Goal: Task Accomplishment & Management: Manage account settings

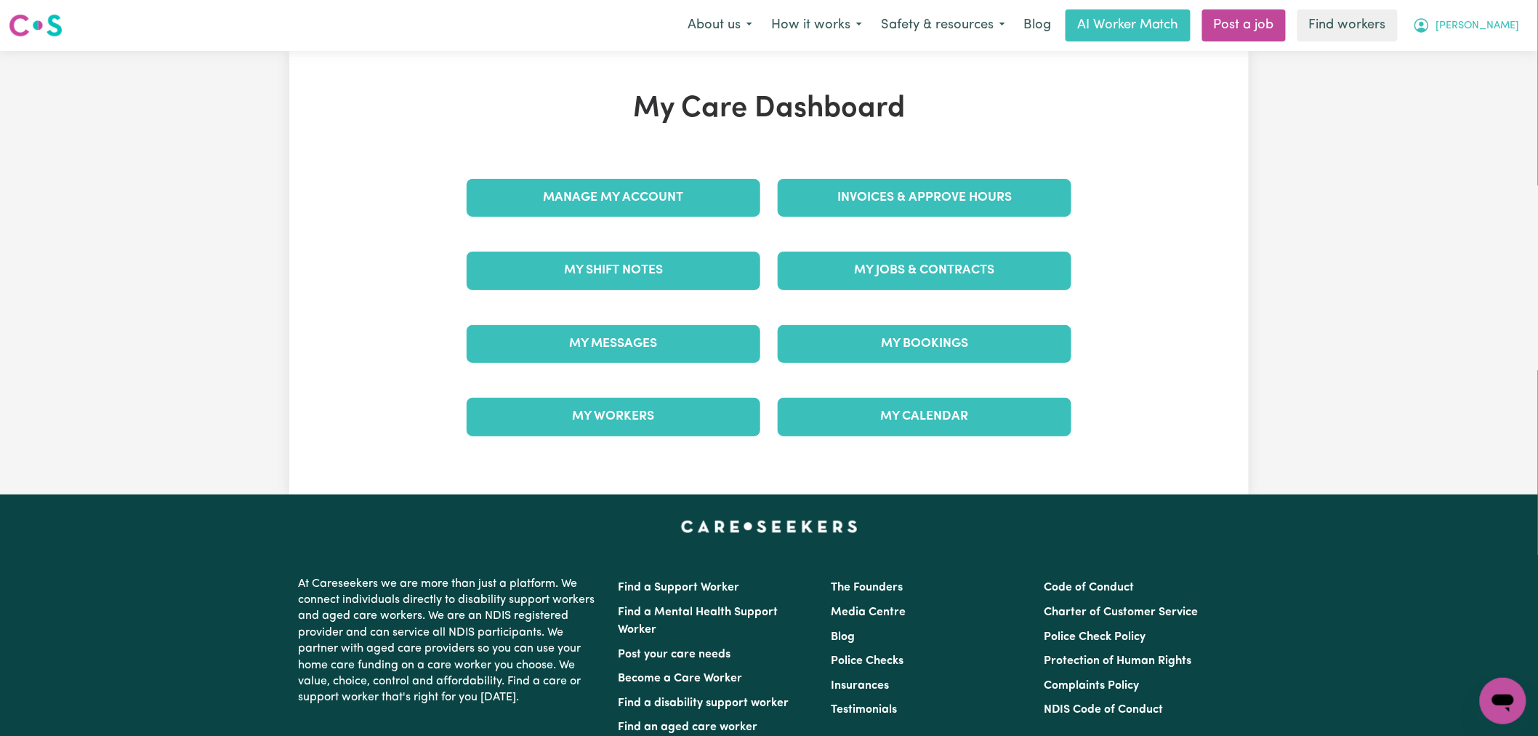
click at [1515, 32] on span "[PERSON_NAME]" at bounding box center [1479, 26] width 84 height 16
click at [1498, 73] on link "Logout" at bounding box center [1471, 84] width 115 height 28
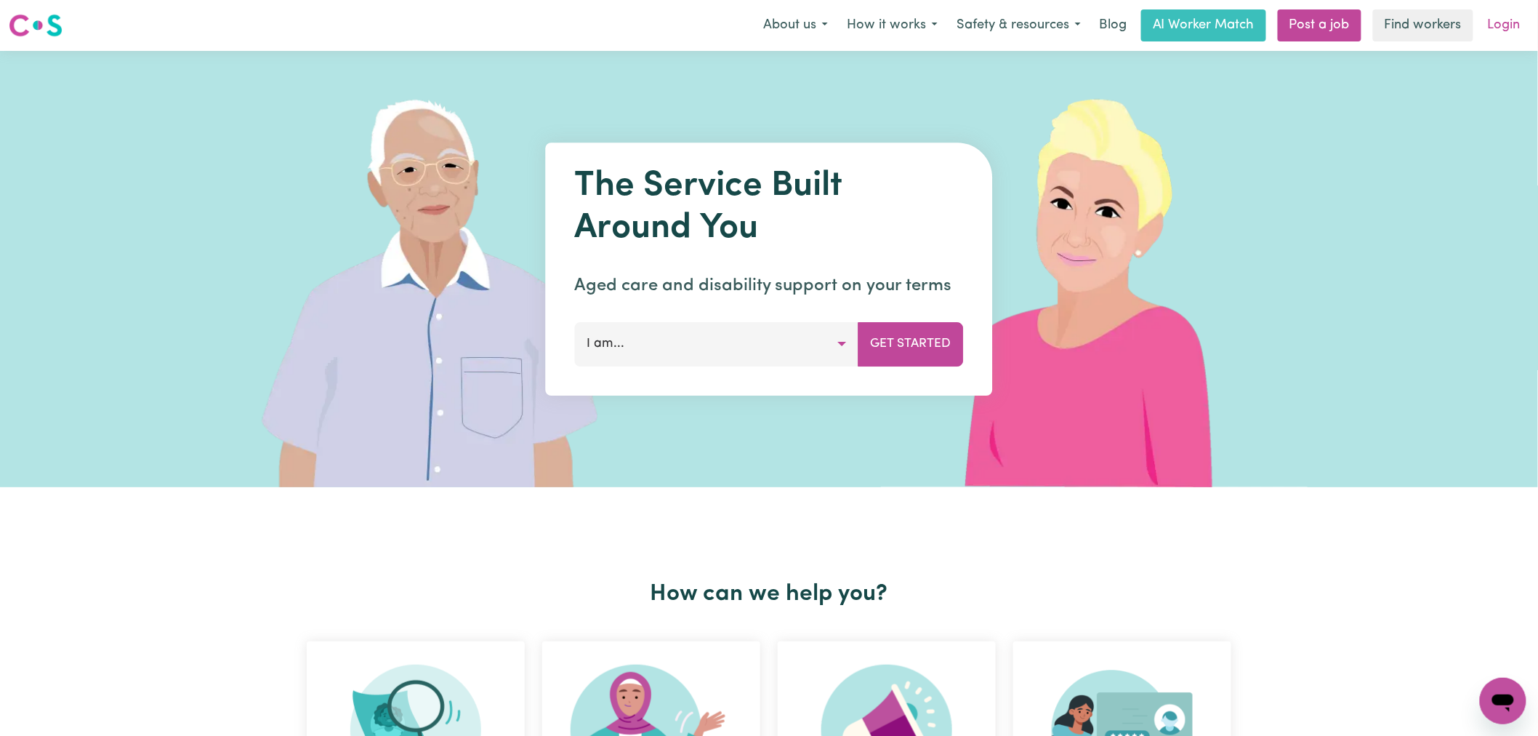
click at [1503, 25] on link "Login" at bounding box center [1504, 25] width 50 height 32
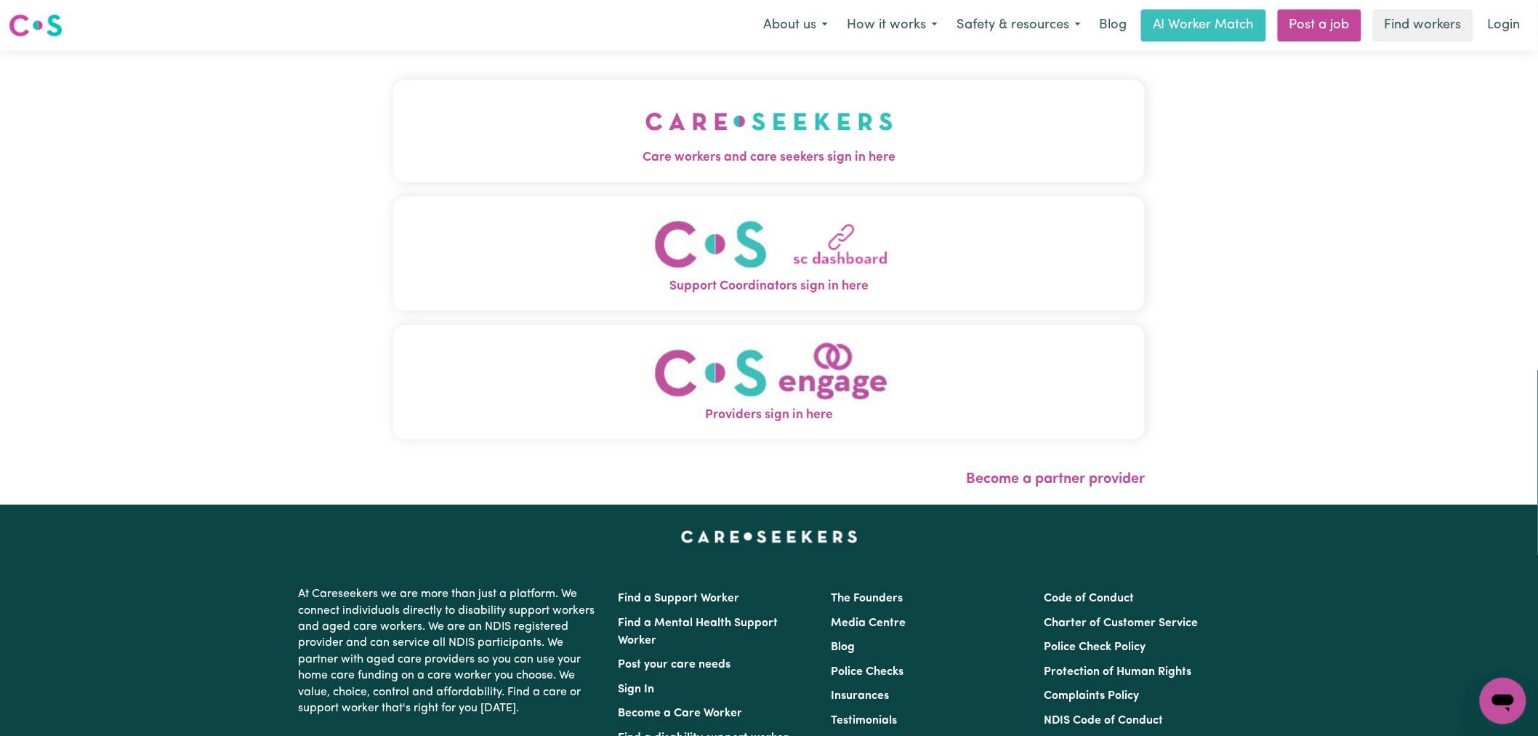
click at [617, 136] on button "Care workers and care seekers sign in here" at bounding box center [769, 131] width 752 height 102
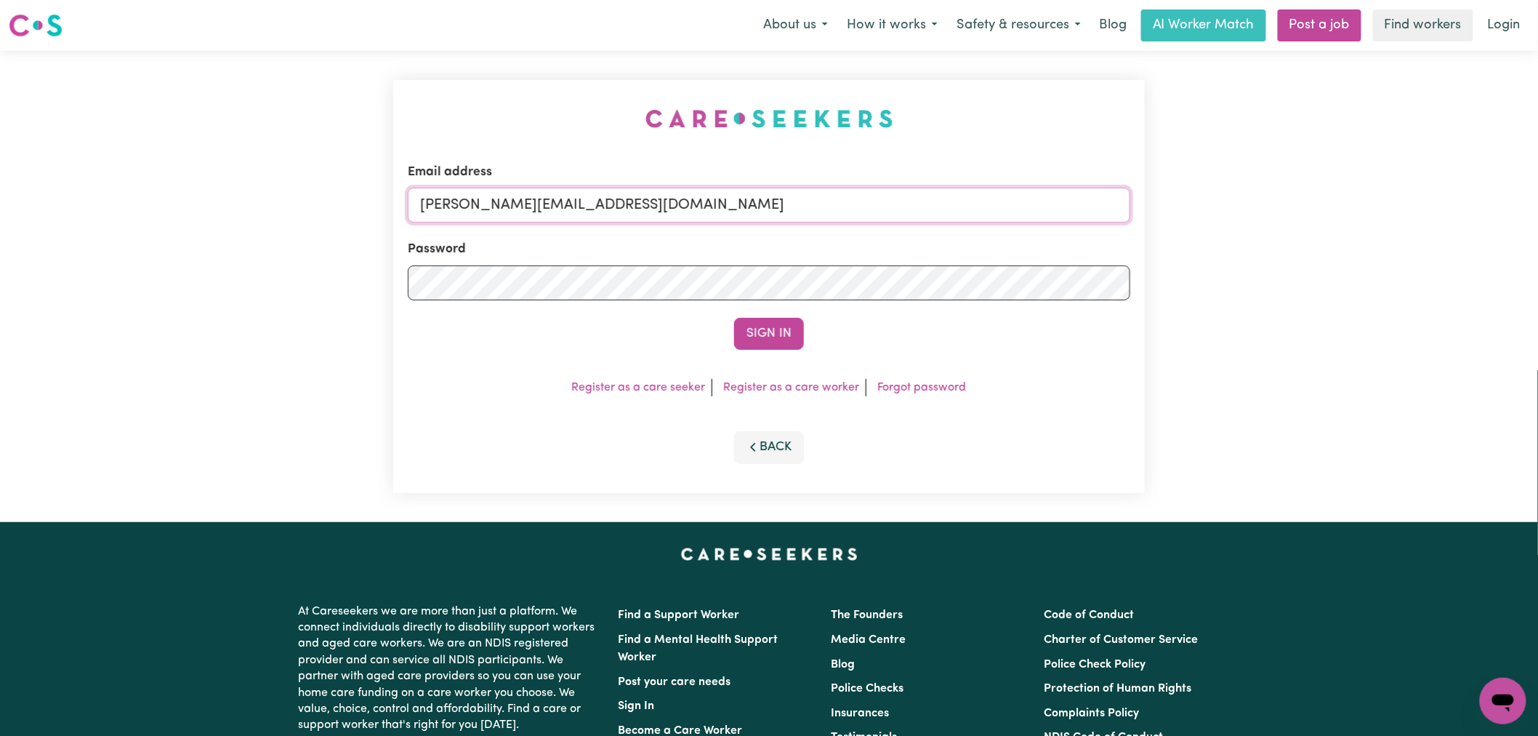
drag, startPoint x: 738, startPoint y: 204, endPoint x: 728, endPoint y: 220, distance: 18.3
click at [738, 205] on input "[PERSON_NAME][EMAIL_ADDRESS][DOMAIN_NAME]" at bounding box center [769, 205] width 723 height 35
drag, startPoint x: 776, startPoint y: 202, endPoint x: 495, endPoint y: 204, distance: 281.4
click at [495, 204] on input "superuser~[EMAIL_ADDRESS][DOMAIN_NAME]" at bounding box center [769, 205] width 723 height 35
type input "superuser~[EMAIL_ADDRESS][DOMAIN_NAME]"
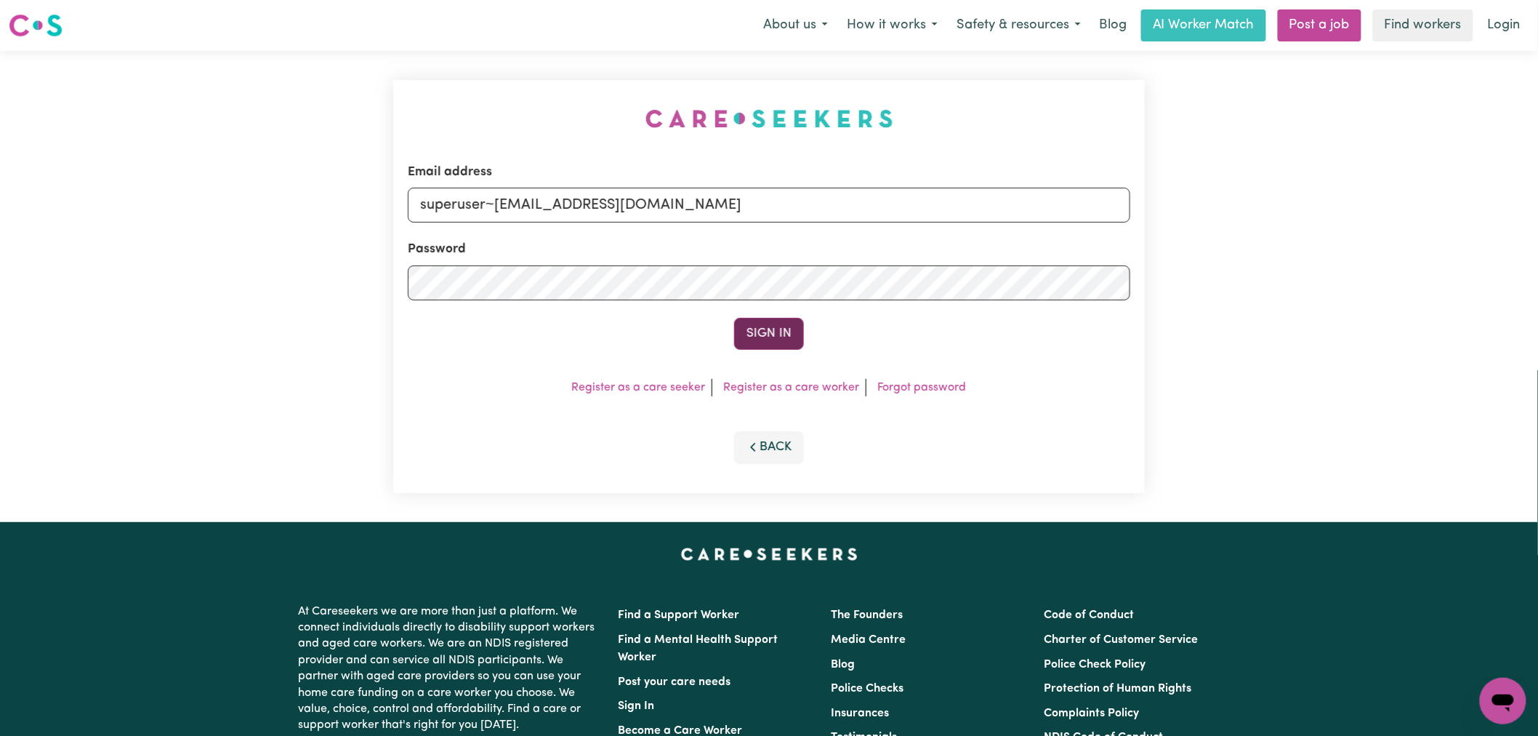
click at [767, 344] on button "Sign In" at bounding box center [769, 334] width 70 height 32
